Goal: Task Accomplishment & Management: Use online tool/utility

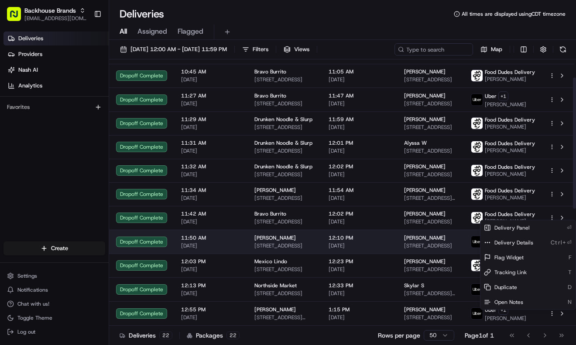
scroll to position [595, 0]
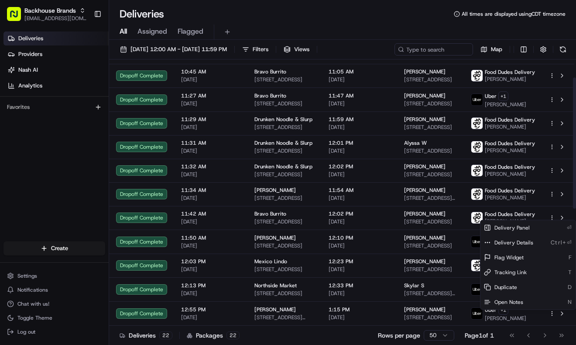
click at [35, 136] on div "Deliveries Providers [PERSON_NAME] Analytics Favorites" at bounding box center [54, 137] width 109 height 218
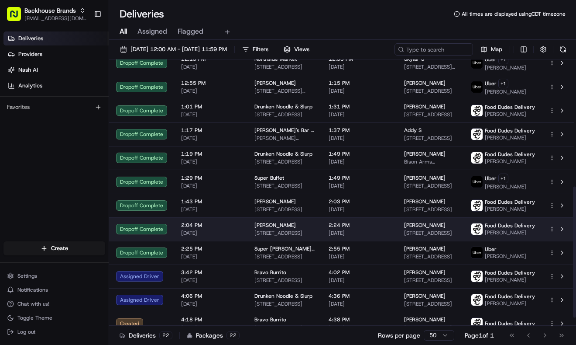
scroll to position [274, 0]
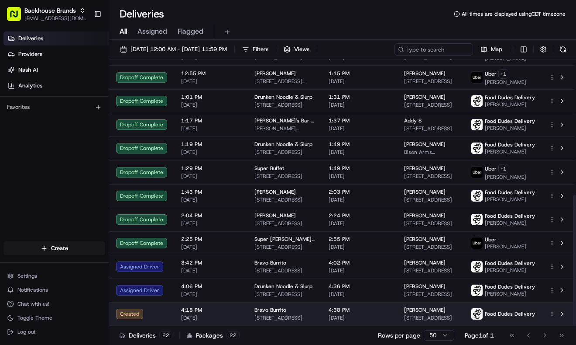
click at [552, 318] on div at bounding box center [558, 313] width 18 height 10
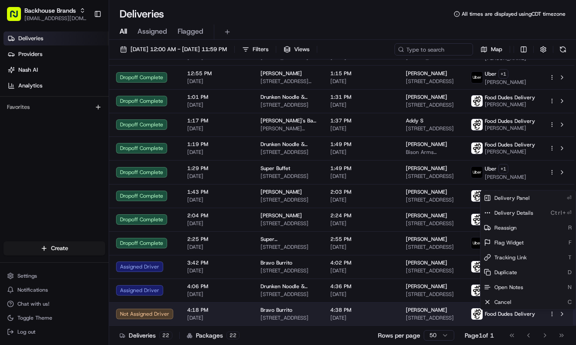
click at [551, 313] on html "Backhouse Brands [EMAIL_ADDRESS][DOMAIN_NAME] Toggle Sidebar Deliveries Provide…" at bounding box center [288, 172] width 576 height 345
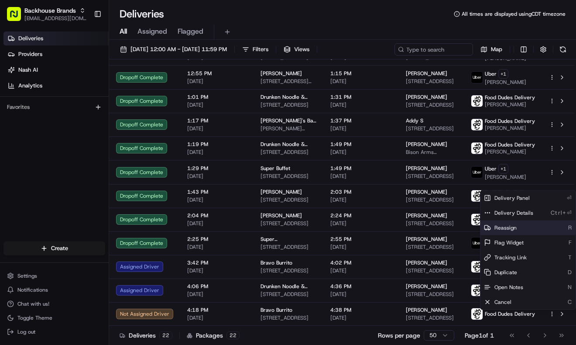
click at [516, 228] on span "Reassign" at bounding box center [506, 227] width 22 height 7
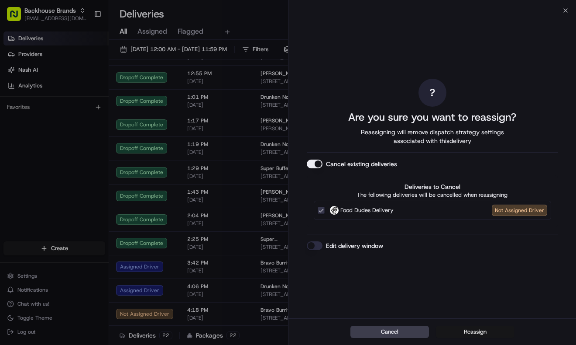
click at [467, 329] on button "Reassign" at bounding box center [475, 331] width 79 height 12
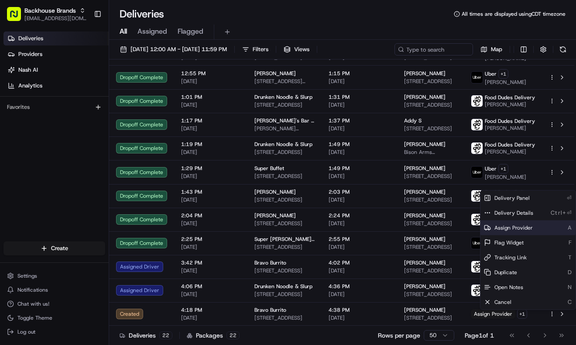
click at [521, 228] on span "Assign Provider" at bounding box center [514, 227] width 38 height 7
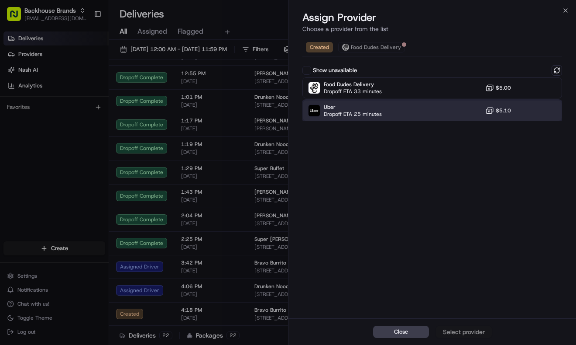
click at [405, 111] on div "Uber Dropoff ETA 25 minutes $5.10" at bounding box center [433, 110] width 260 height 21
click at [463, 327] on div "Assign Provider" at bounding box center [464, 331] width 43 height 9
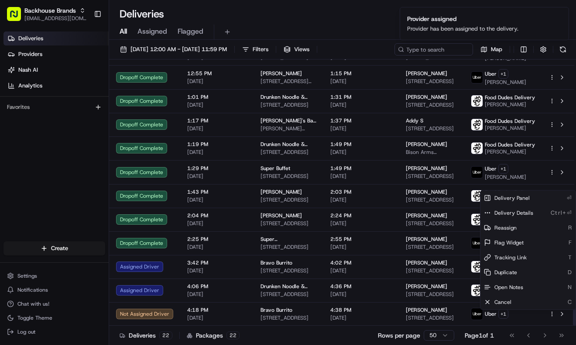
click at [48, 179] on div "Deliveries Providers [PERSON_NAME] Analytics Favorites" at bounding box center [54, 137] width 109 height 218
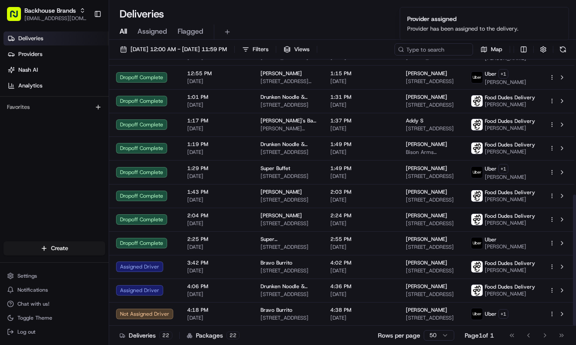
scroll to position [275, 0]
